Goal: Information Seeking & Learning: Learn about a topic

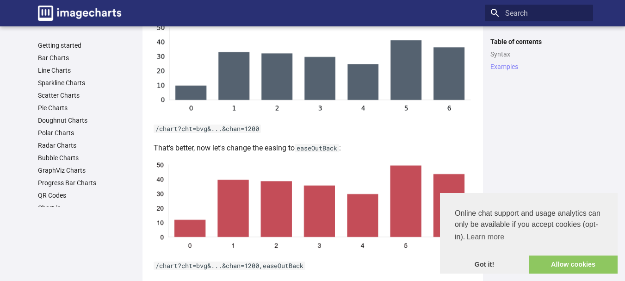
scroll to position [704, 0]
